Goal: Check status: Verify the current state of an ongoing process or item

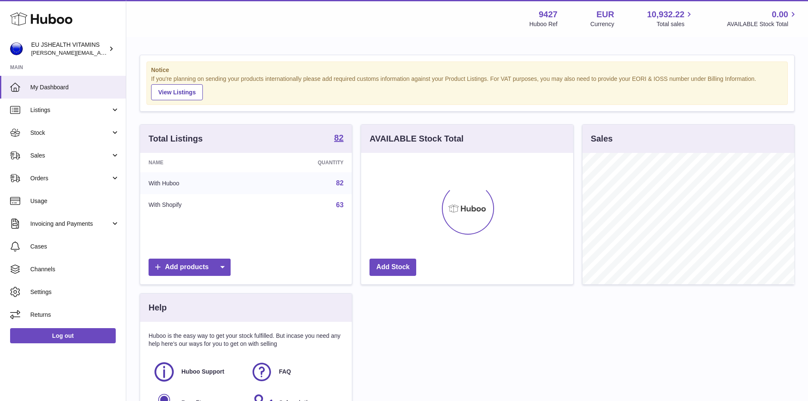
scroll to position [131, 212]
click at [66, 131] on span "Stock" at bounding box center [70, 133] width 80 height 8
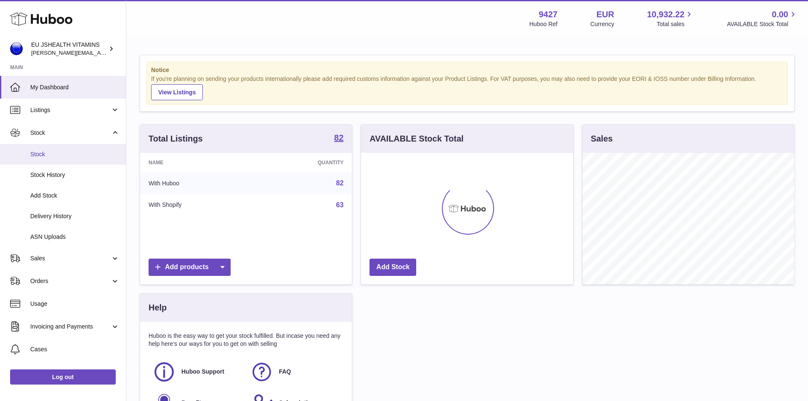
click at [58, 155] on span "Stock" at bounding box center [74, 154] width 89 height 8
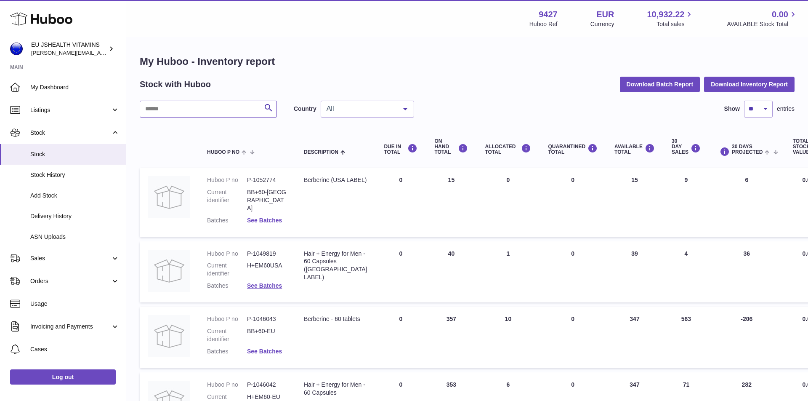
click at [188, 102] on input "text" at bounding box center [208, 109] width 137 height 17
type input "******"
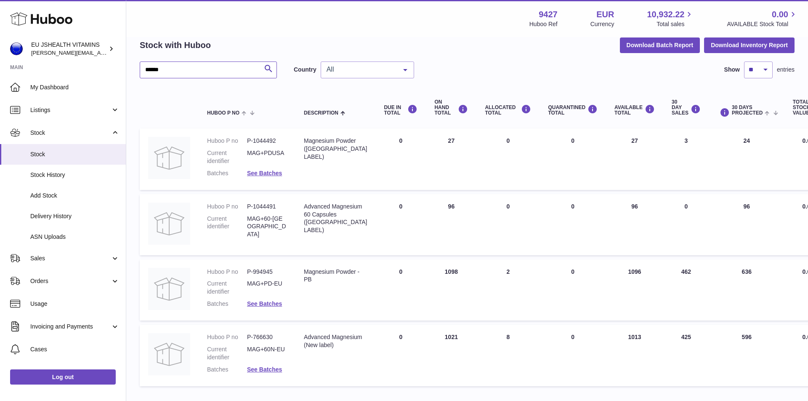
scroll to position [95, 0]
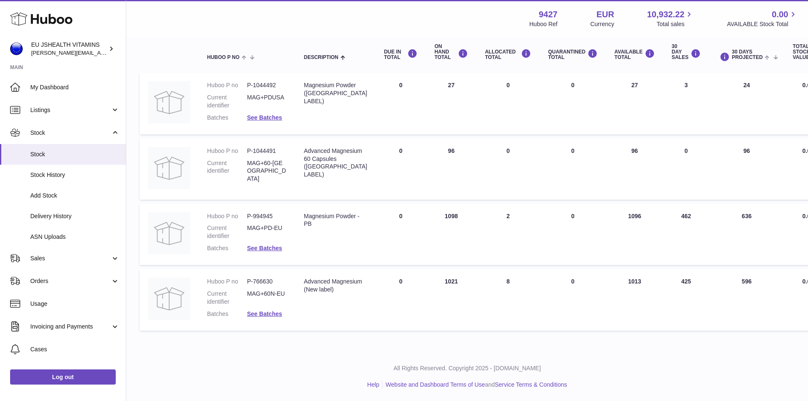
click at [271, 310] on dd "See Batches" at bounding box center [267, 314] width 40 height 8
click at [269, 312] on link "See Batches" at bounding box center [264, 313] width 35 height 7
